Goal: Transaction & Acquisition: Subscribe to service/newsletter

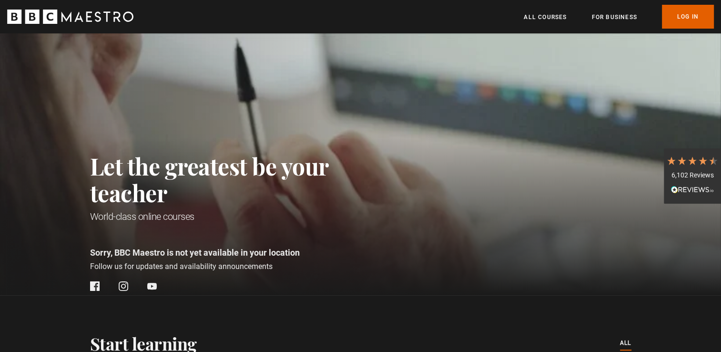
scroll to position [0, 124]
click at [86, 123] on div "Let the greatest be your teacher World-class online courses Sorry, BBC Maestro …" at bounding box center [360, 164] width 721 height 262
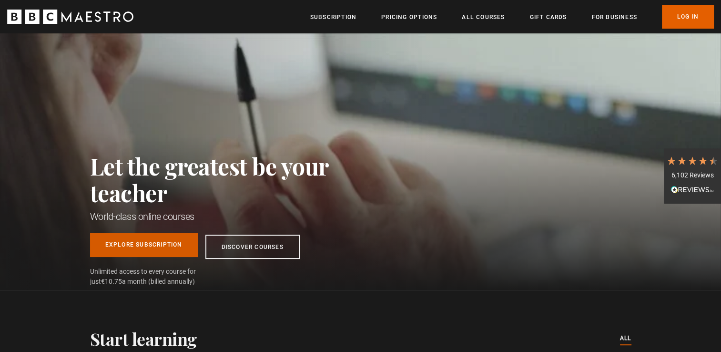
click at [143, 245] on link "Explore Subscription" at bounding box center [144, 244] width 108 height 24
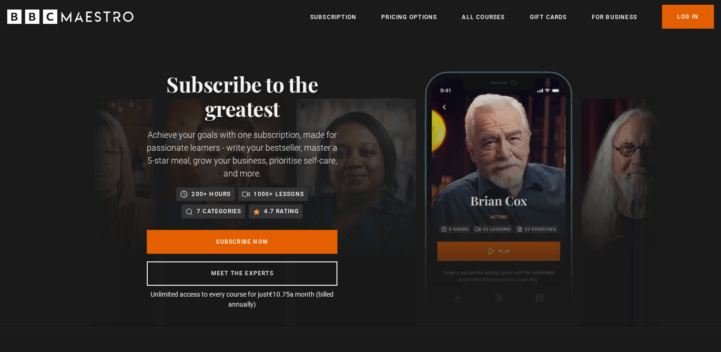
click at [216, 255] on div "Subscribe Now Meet the experts" at bounding box center [242, 258] width 191 height 56
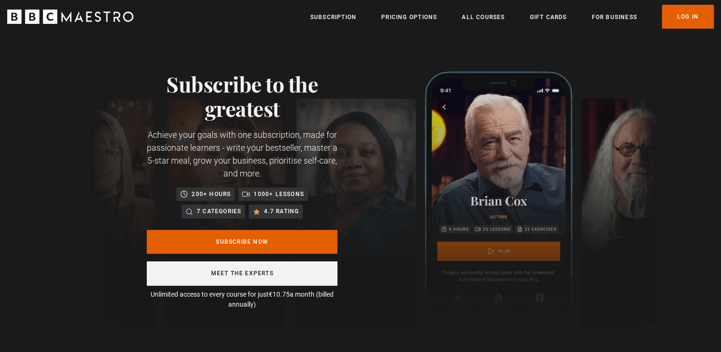
click at [238, 277] on link "Meet the experts" at bounding box center [242, 273] width 191 height 24
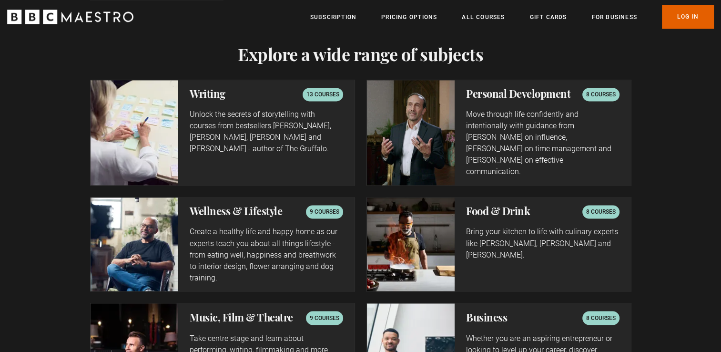
scroll to position [1565, 0]
click at [478, 19] on link "All Courses" at bounding box center [483, 17] width 43 height 10
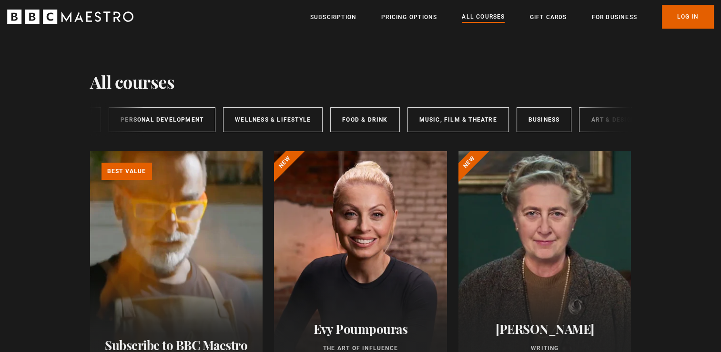
scroll to position [0, 156]
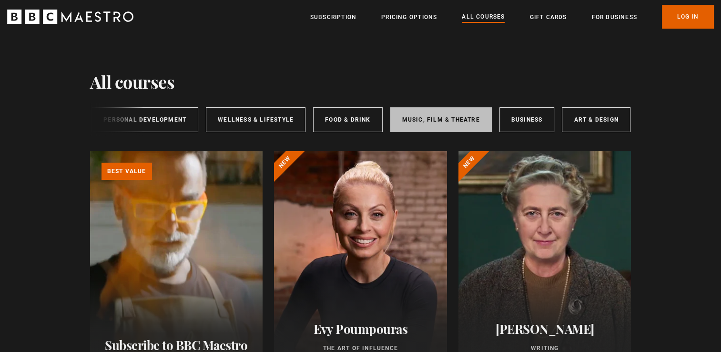
click at [456, 125] on link "Music, Film & Theatre" at bounding box center [440, 119] width 101 height 25
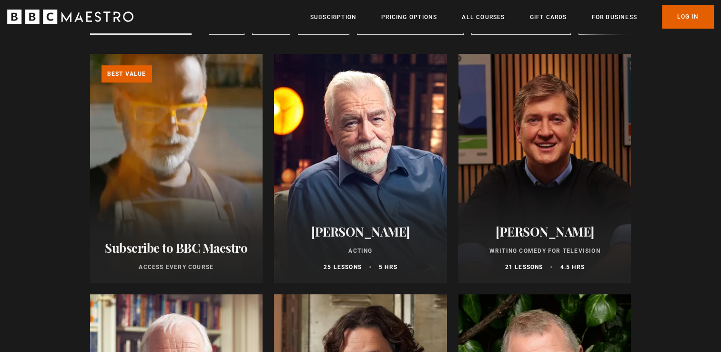
scroll to position [95, 0]
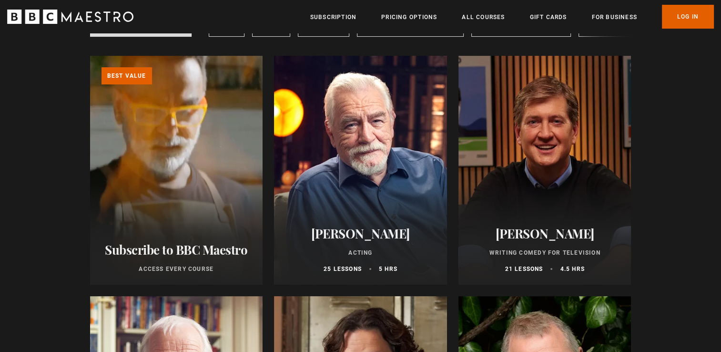
click at [90, 56] on link "Learn more about BBC Maestro" at bounding box center [90, 56] width 0 height 0
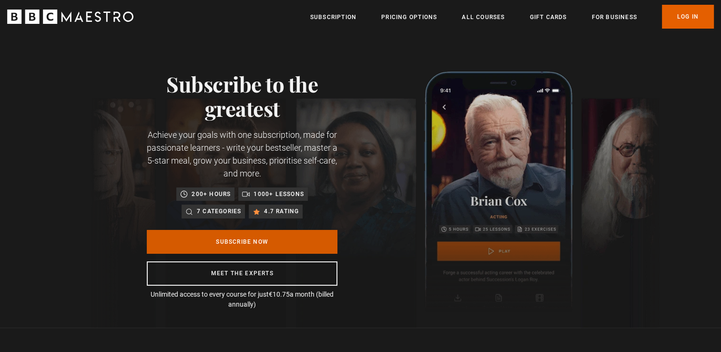
click at [226, 243] on link "Subscribe Now" at bounding box center [242, 242] width 191 height 24
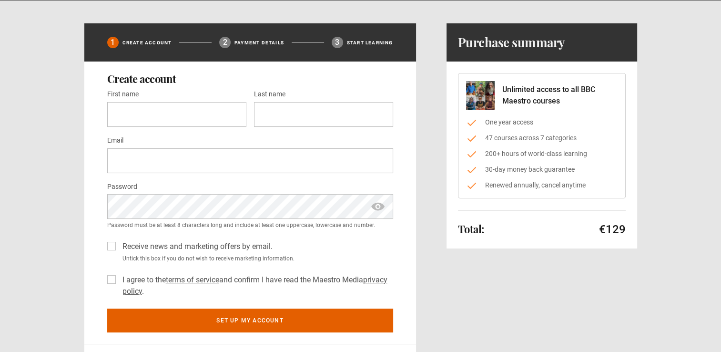
scroll to position [191, 0]
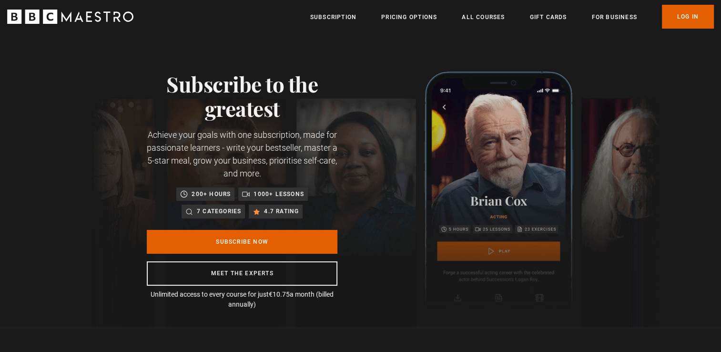
scroll to position [0, 124]
click at [333, 18] on link "Subscription" at bounding box center [333, 17] width 46 height 10
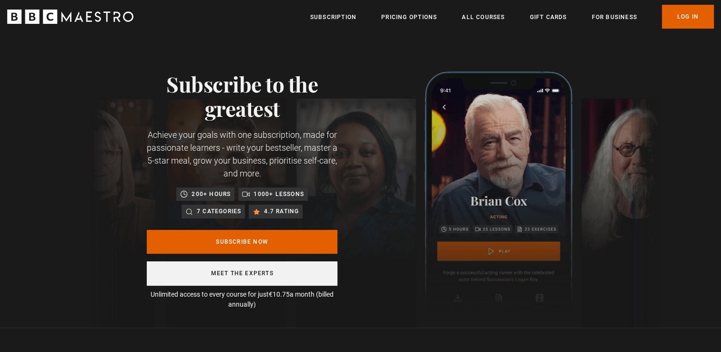
click at [261, 268] on link "Meet the experts" at bounding box center [242, 273] width 191 height 24
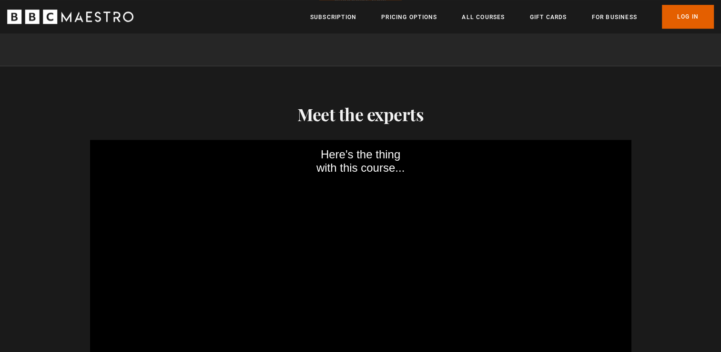
scroll to position [866, 0]
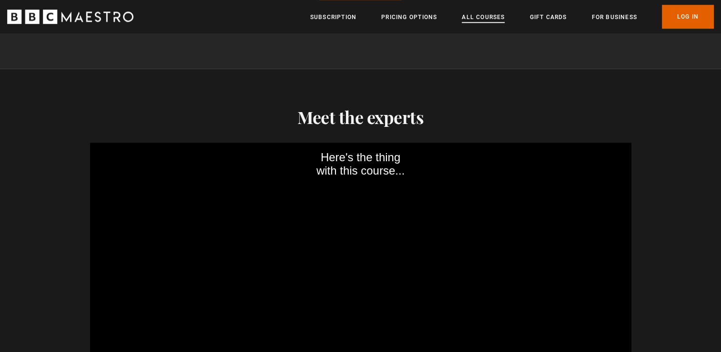
click at [477, 16] on link "All Courses" at bounding box center [483, 17] width 43 height 10
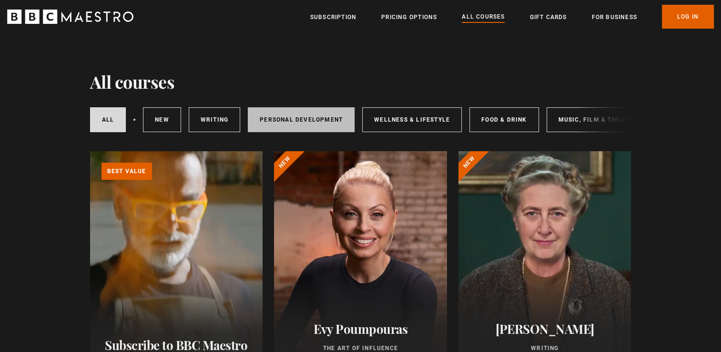
click at [323, 125] on link "Personal Development" at bounding box center [301, 119] width 107 height 25
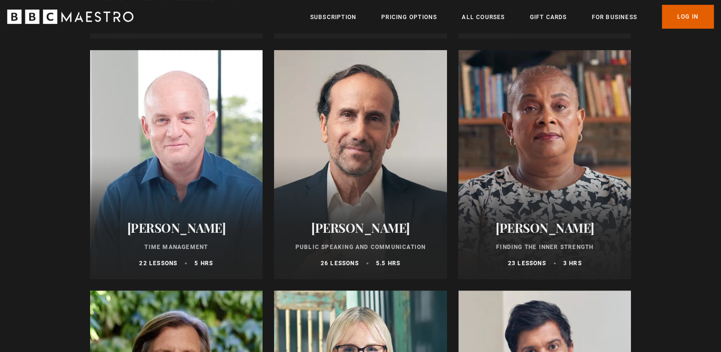
scroll to position [381, 0]
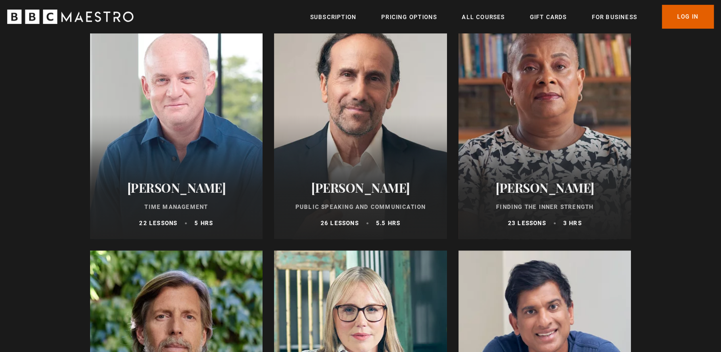
click at [185, 158] on div at bounding box center [176, 124] width 173 height 229
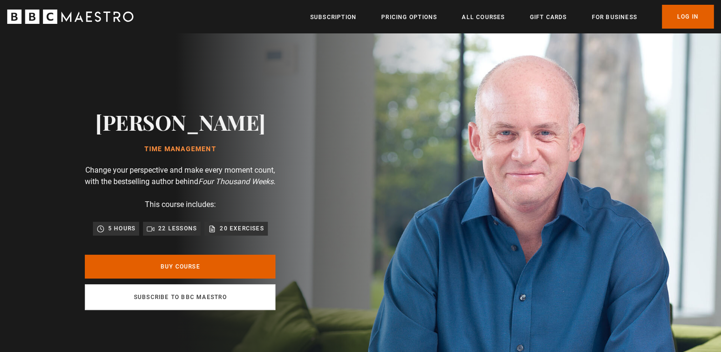
click at [216, 304] on link "Subscribe to BBC Maestro" at bounding box center [180, 297] width 191 height 26
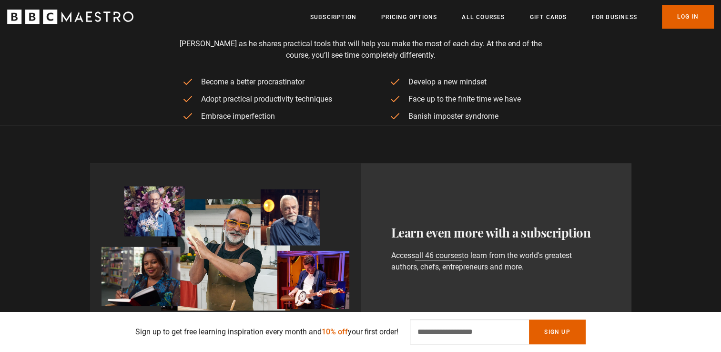
scroll to position [444, 0]
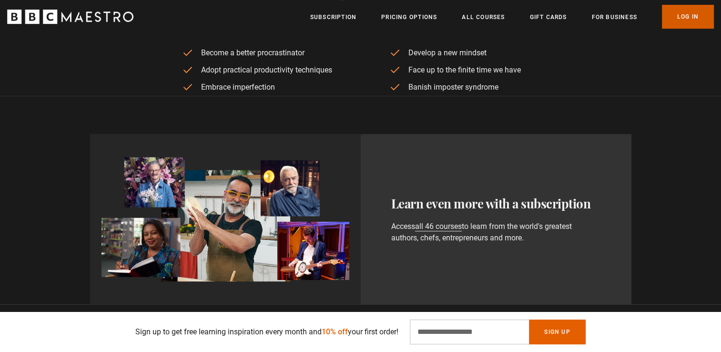
click at [671, 20] on link "Log In" at bounding box center [688, 17] width 52 height 24
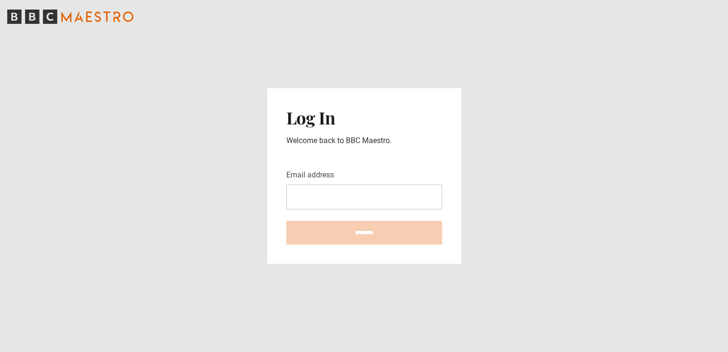
click at [374, 190] on input "Email address" at bounding box center [364, 196] width 156 height 25
type input "**********"
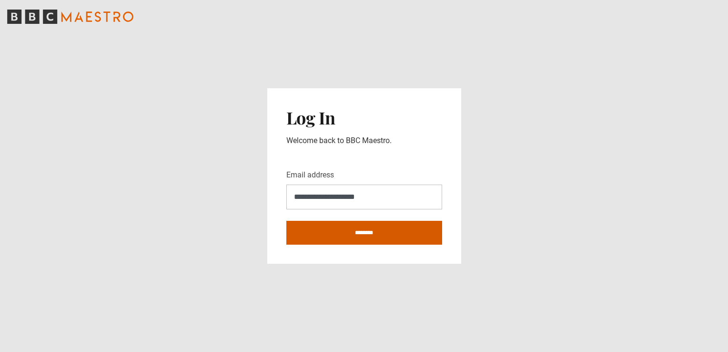
click at [341, 232] on input "********" at bounding box center [364, 233] width 156 height 24
type input "**********"
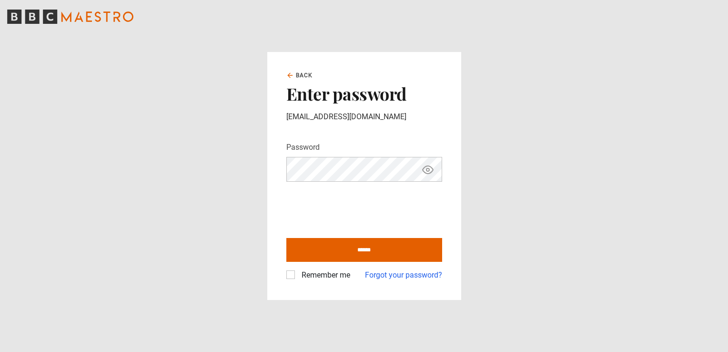
click at [430, 171] on icon "Show password" at bounding box center [427, 169] width 11 height 11
click at [431, 169] on icon "Hide password" at bounding box center [427, 169] width 11 height 11
click at [323, 259] on input "******" at bounding box center [364, 250] width 156 height 24
type input "**********"
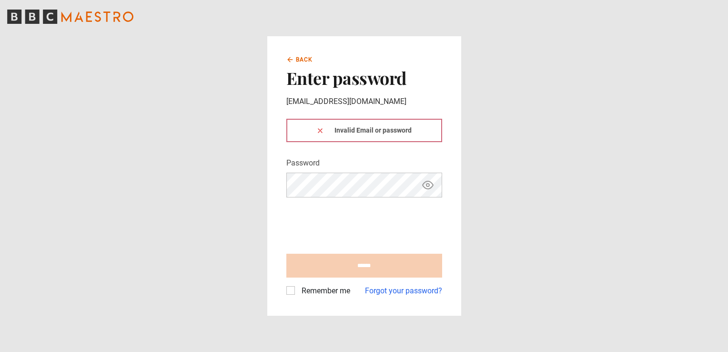
click at [292, 58] on icon at bounding box center [290, 60] width 8 height 8
click at [69, 18] on icon "BBC Maestro" at bounding box center [70, 17] width 126 height 14
